Goal: Information Seeking & Learning: Learn about a topic

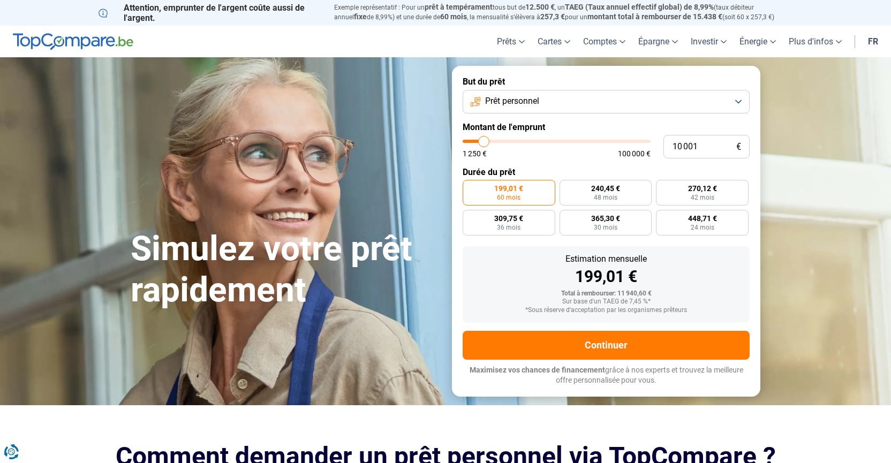
type input "10 250"
type input "10250"
type input "11 500"
type input "11500"
type input "13 000"
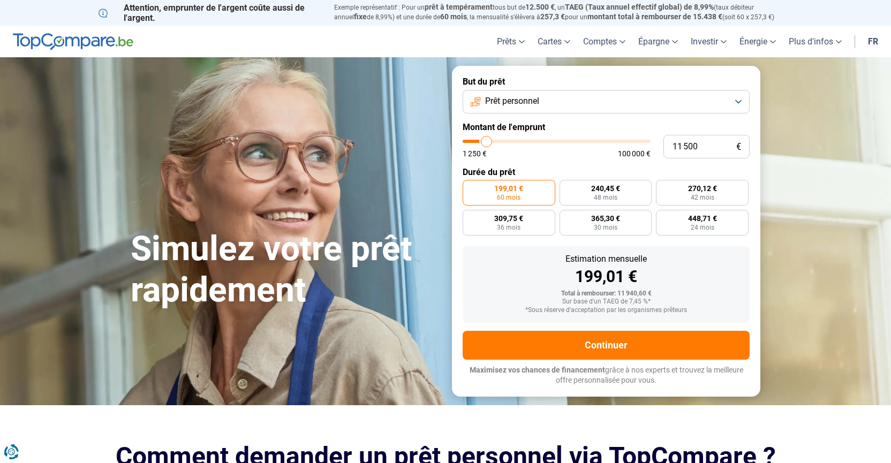
type input "13000"
type input "14 000"
type input "14000"
type input "18 000"
type input "18000"
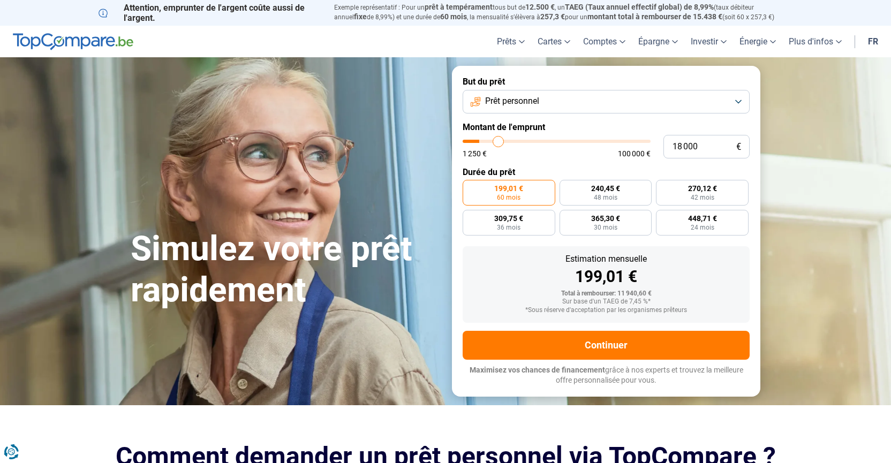
type input "20 750"
type input "20750"
type input "22 750"
type input "22750"
type input "25 250"
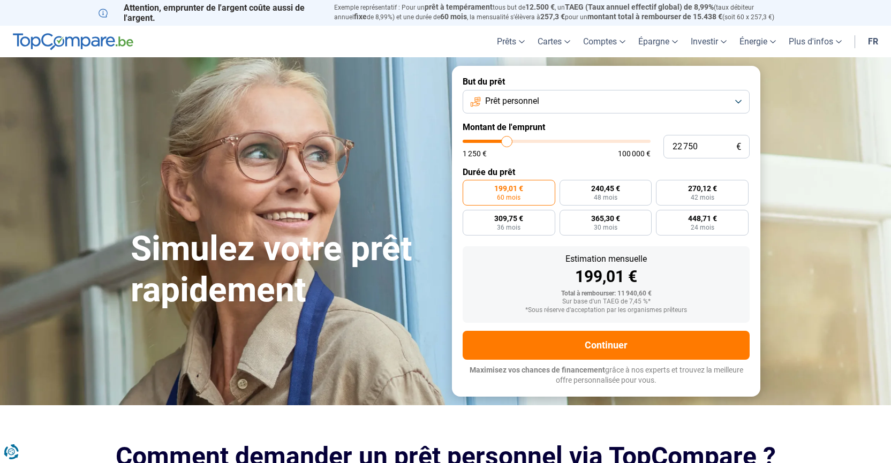
type input "25250"
type input "27 750"
type input "27750"
type input "29 750"
type input "29750"
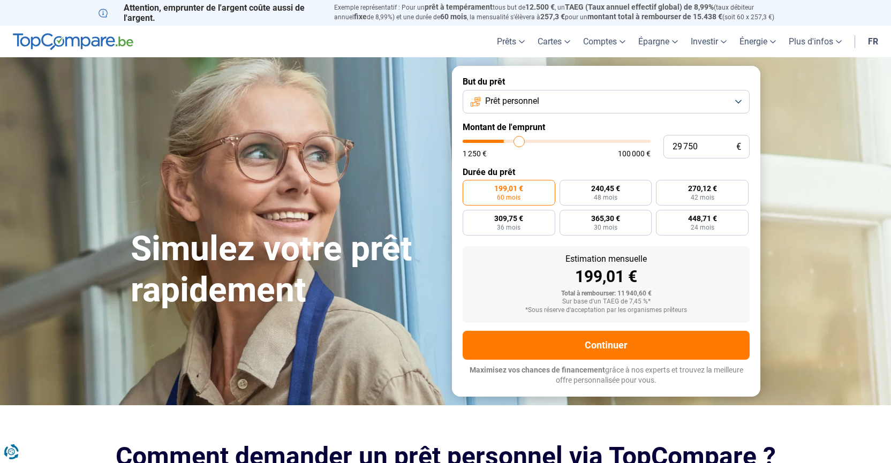
type input "32 000"
type input "32000"
type input "33 750"
type input "33750"
type input "35 500"
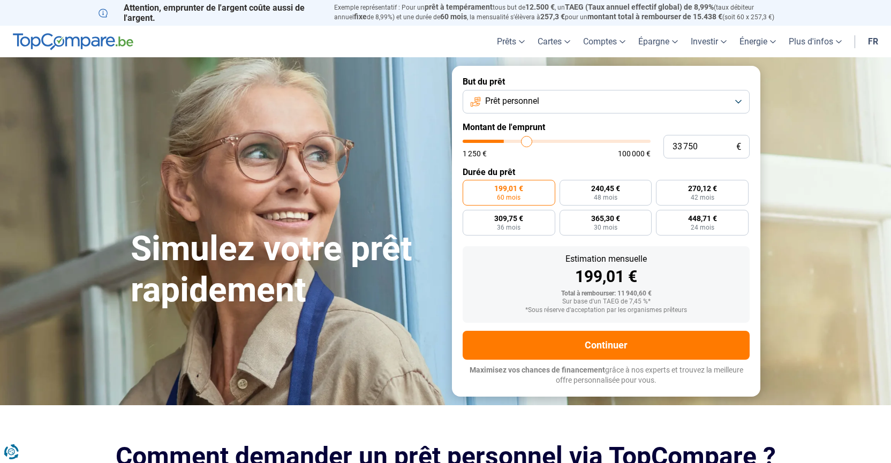
type input "35500"
type input "38 000"
type input "38000"
type input "40 500"
type input "40500"
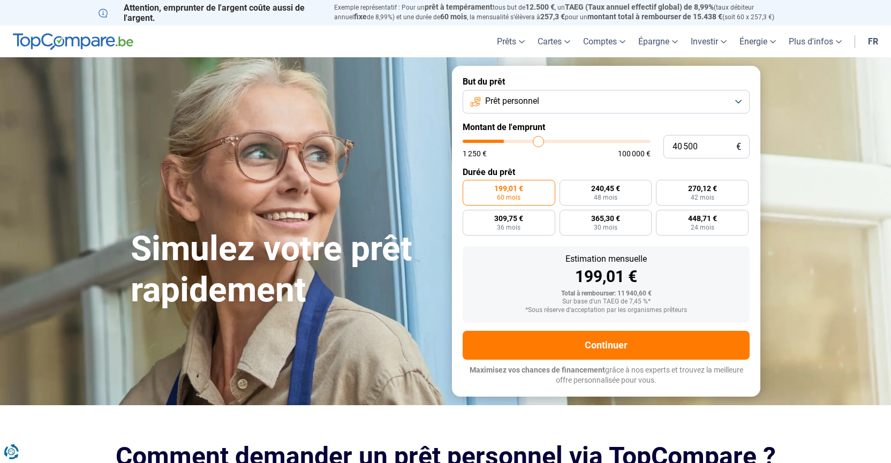
type input "43 500"
type input "43500"
type input "47 250"
type input "47250"
type input "50 750"
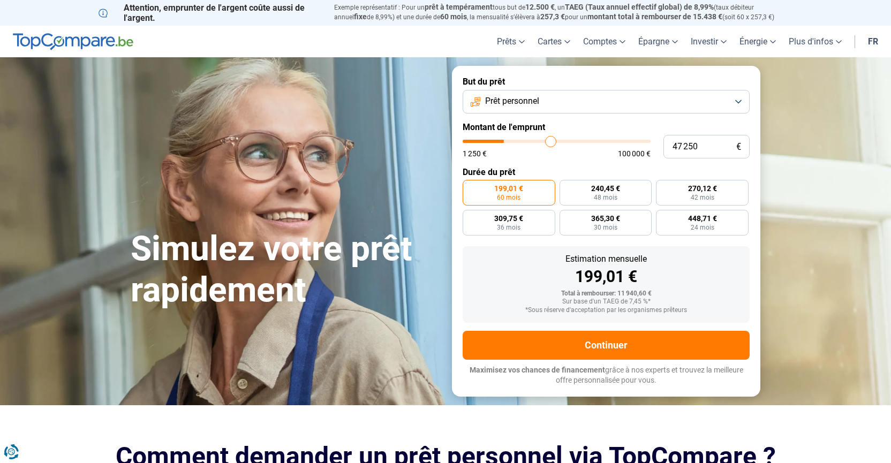
type input "50750"
type input "53 000"
type input "53000"
type input "55 500"
type input "55500"
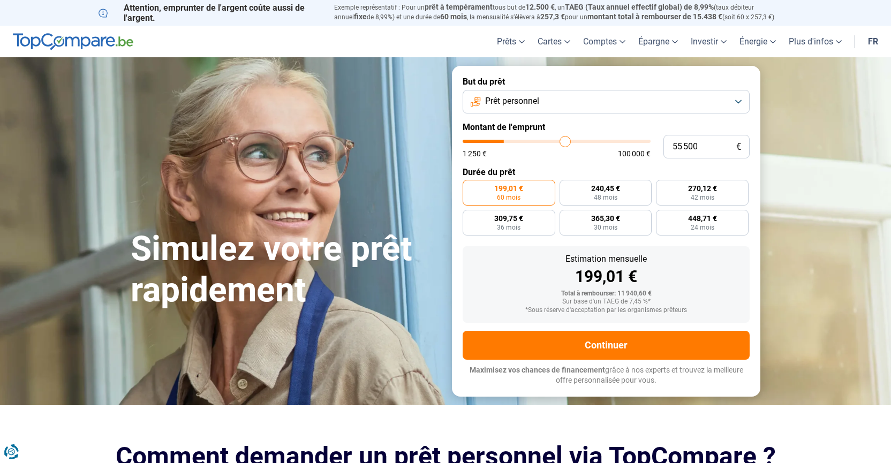
type input "58 000"
type input "58000"
type input "59 750"
type input "59750"
type input "60 500"
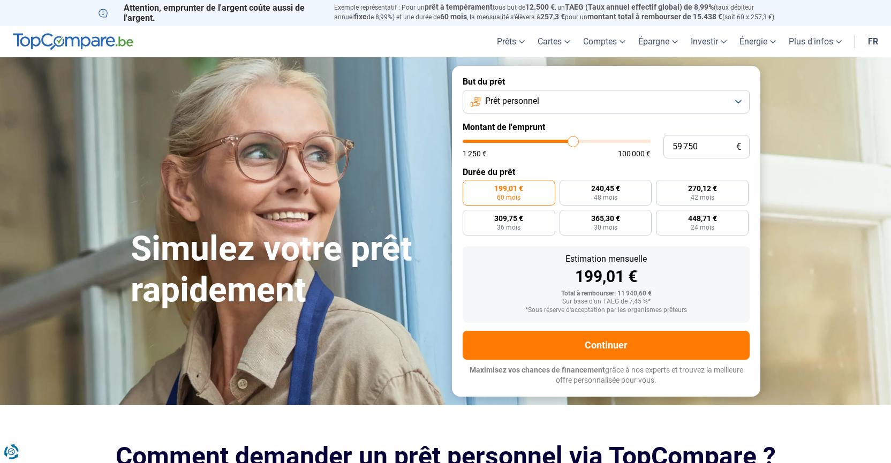
type input "60500"
type input "61 250"
type input "61250"
type input "62 750"
type input "62750"
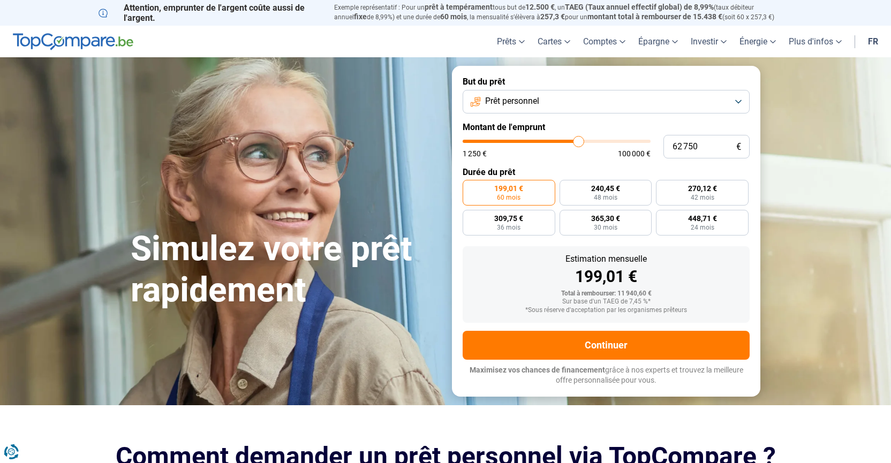
type input "64 000"
type input "64000"
type input "66 000"
type input "66000"
type input "67 750"
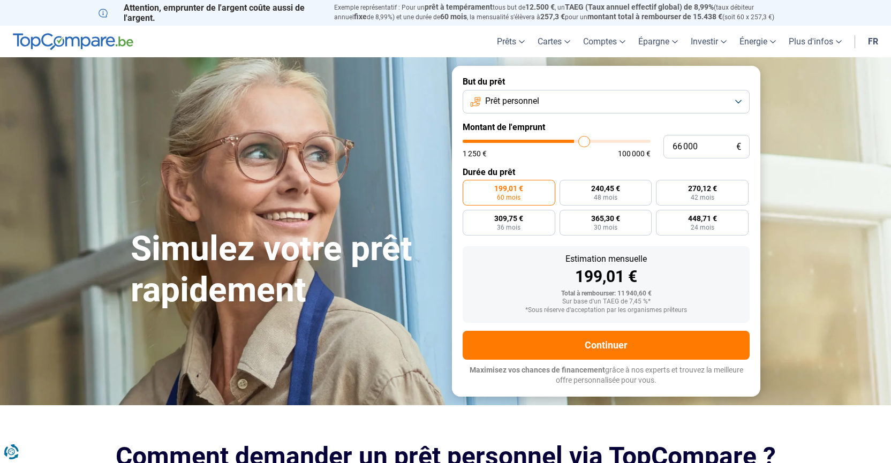
type input "67750"
type input "69 500"
type input "69500"
type input "71 250"
type input "71250"
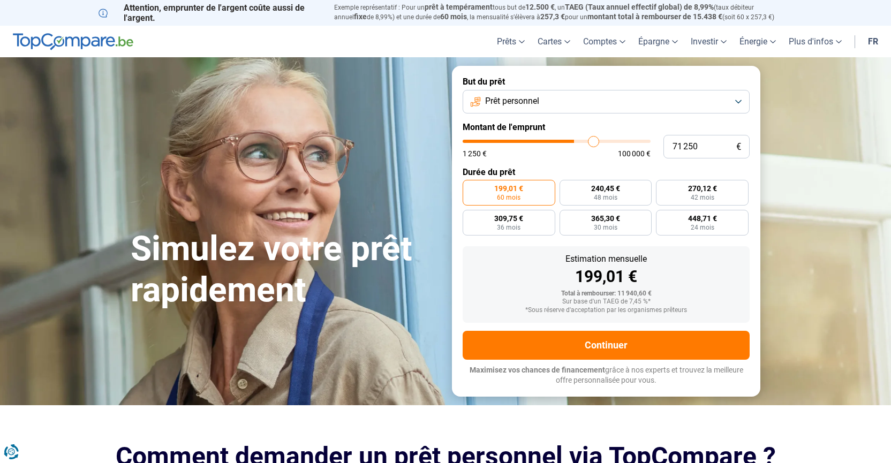
type input "73 000"
type input "73000"
type input "75 500"
type input "75500"
type input "77 000"
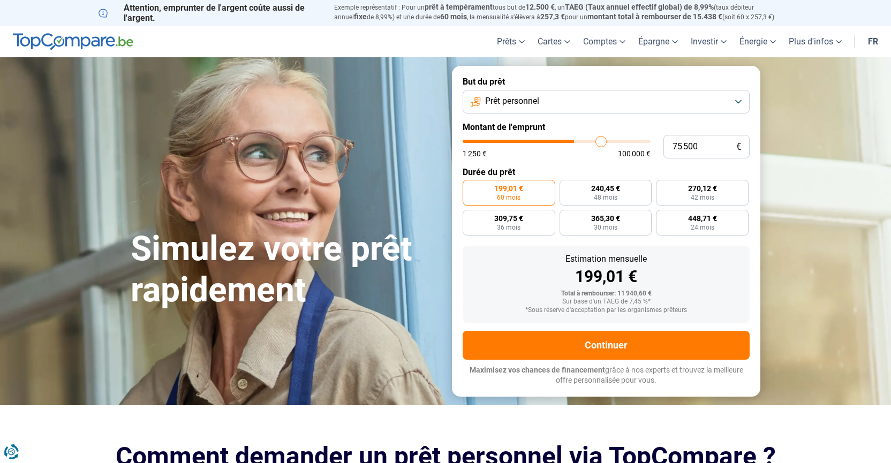
type input "77000"
type input "78 750"
type input "78750"
type input "80 250"
type input "80250"
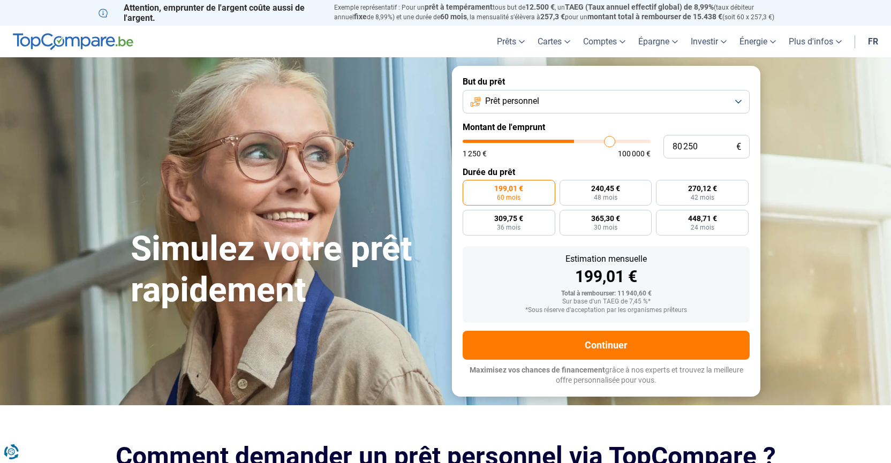
type input "81 500"
type input "81500"
type input "83 250"
type input "83250"
type input "84 500"
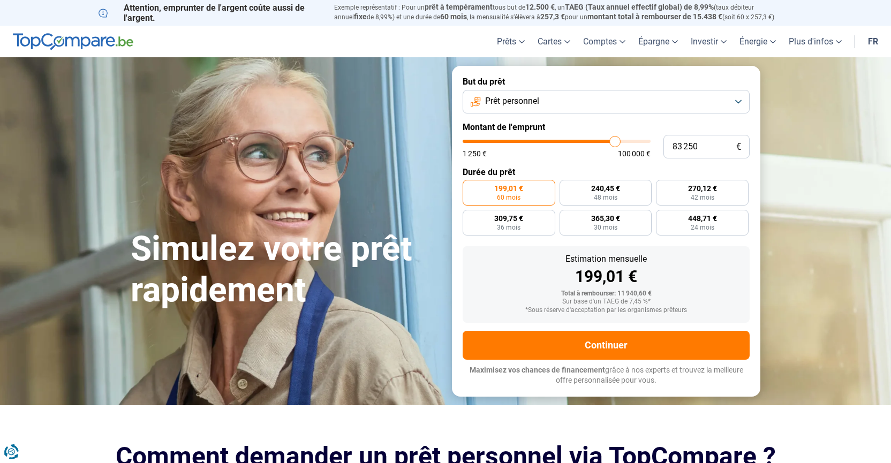
type input "84500"
type input "86 000"
type input "86000"
type input "87 000"
type input "87000"
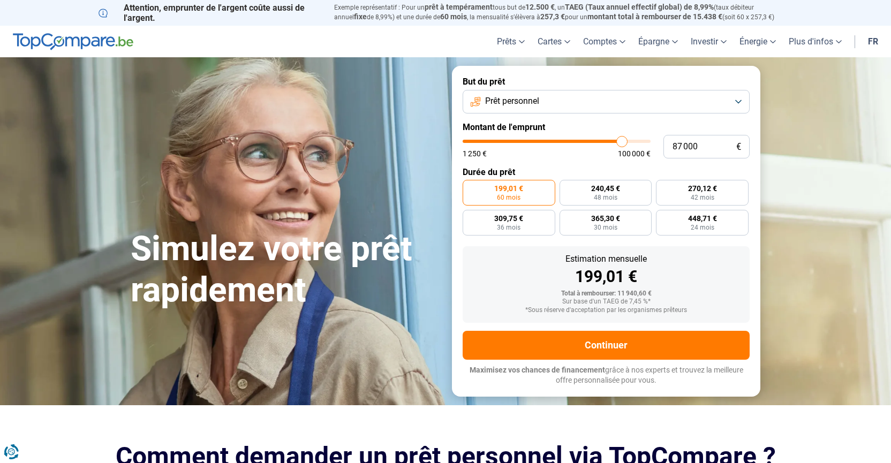
type input "88 000"
type input "88000"
type input "89 750"
type input "89750"
type input "91 250"
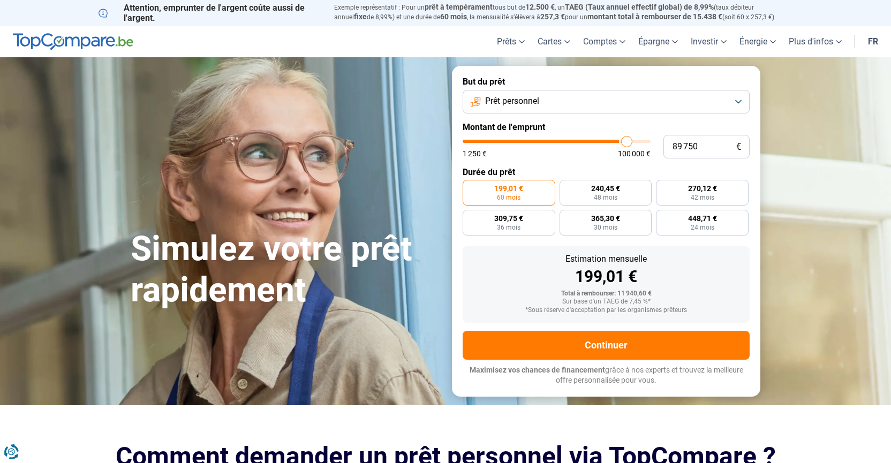
type input "91250"
type input "92 750"
type input "92750"
type input "94 000"
type input "94000"
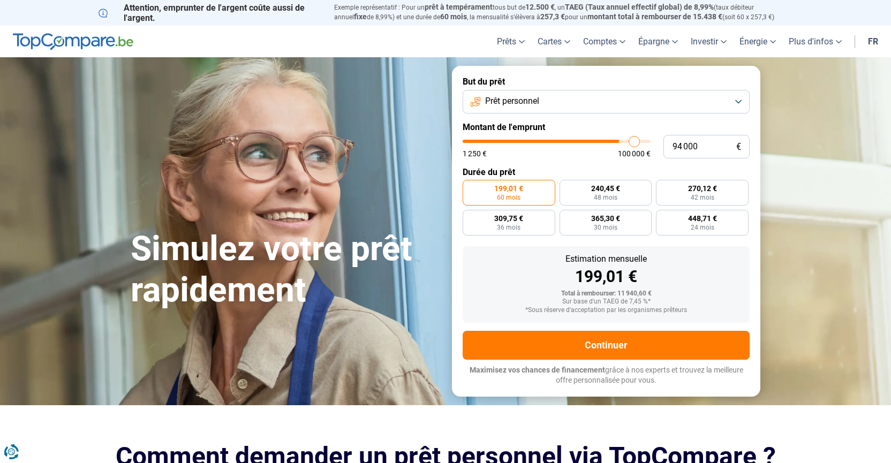
type input "95 000"
type input "95000"
type input "95 500"
type input "95500"
type input "95 750"
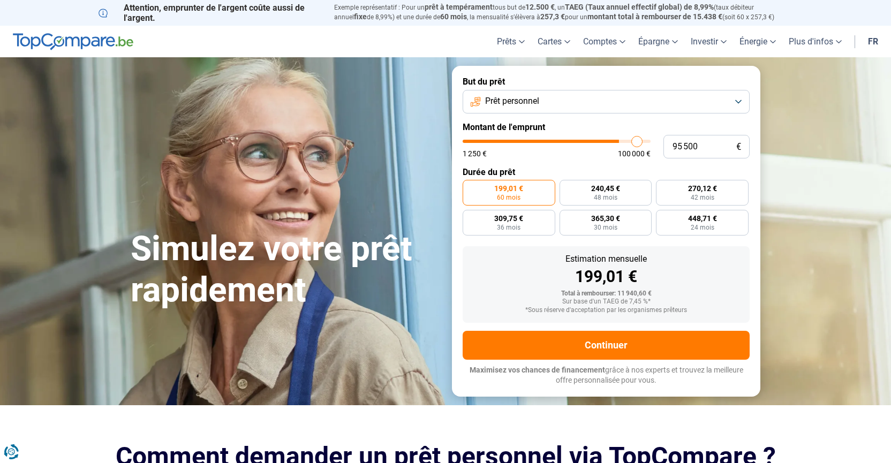
type input "95750"
type input "96 250"
type input "96250"
type input "96 500"
type input "96500"
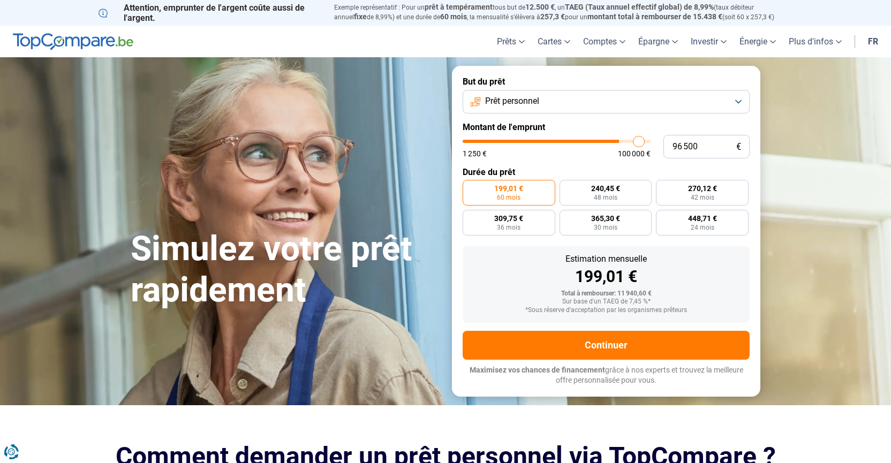
type input "97 000"
type input "97000"
type input "97 250"
type input "97250"
type input "97 750"
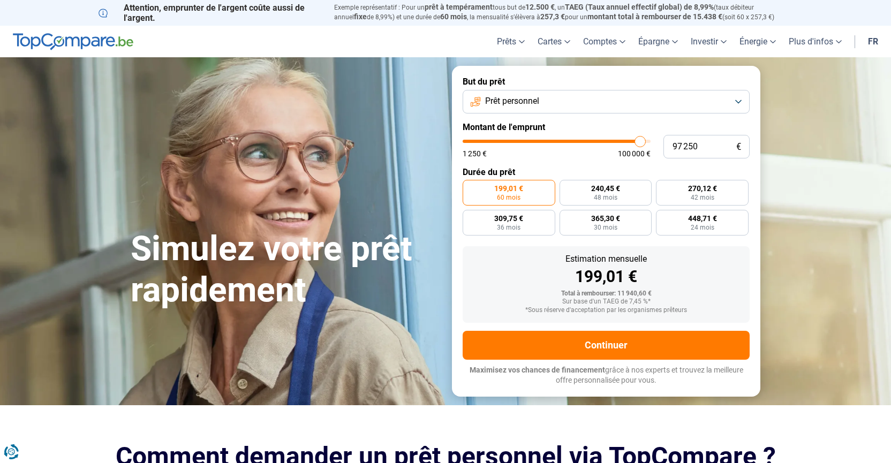
type input "97750"
type input "98 000"
type input "98000"
type input "98 750"
type input "98750"
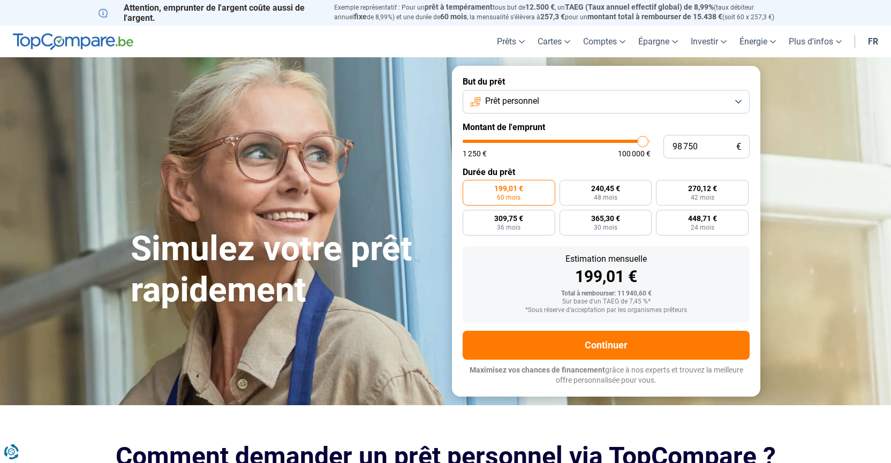
type input "99 250"
type input "99250"
type input "100 000"
drag, startPoint x: 485, startPoint y: 143, endPoint x: 656, endPoint y: 126, distance: 171.7
type input "100000"
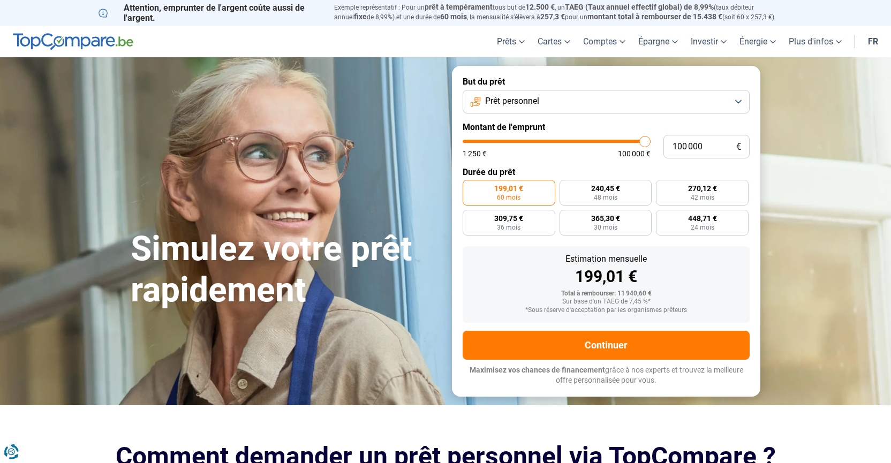
click at [651, 140] on input "range" at bounding box center [557, 141] width 188 height 3
radio input "false"
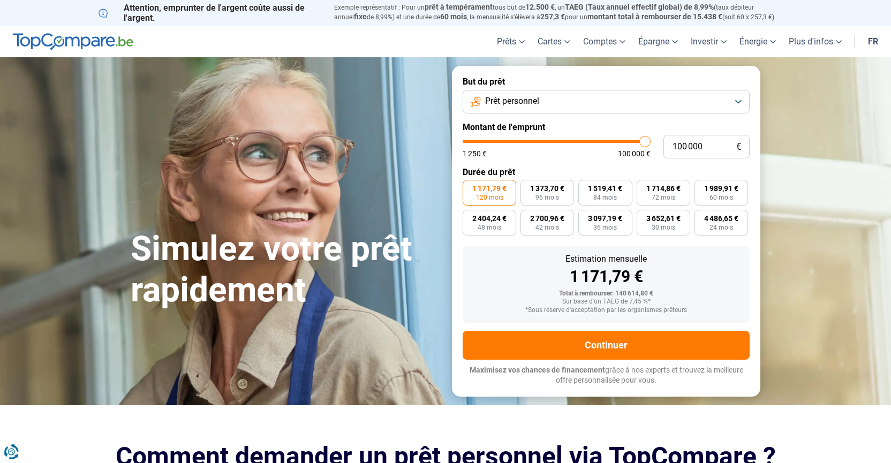
click at [739, 99] on button "Prêt personnel" at bounding box center [606, 102] width 287 height 24
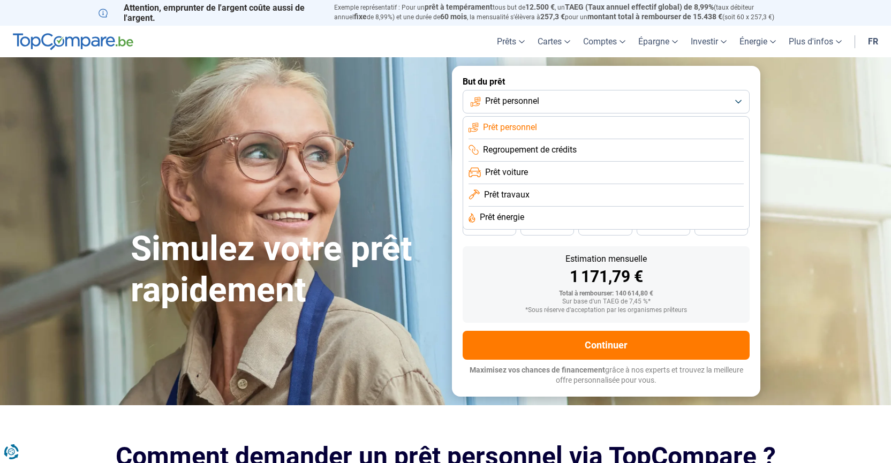
click at [512, 195] on span "Prêt travaux" at bounding box center [507, 195] width 46 height 12
